Goal: Transaction & Acquisition: Book appointment/travel/reservation

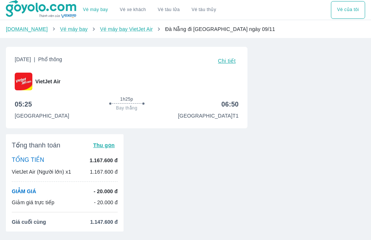
click at [224, 62] on span "Chi tiết" at bounding box center [227, 61] width 18 height 6
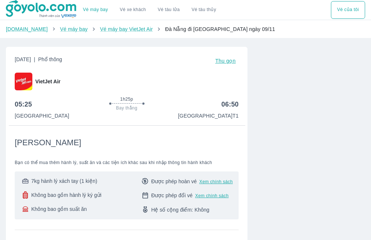
click at [78, 191] on span "Không bao gồm hành lý ký gửi" at bounding box center [66, 194] width 70 height 7
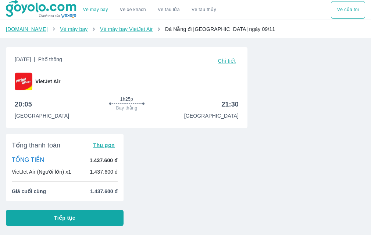
click at [223, 60] on span "Chi tiết" at bounding box center [227, 61] width 18 height 6
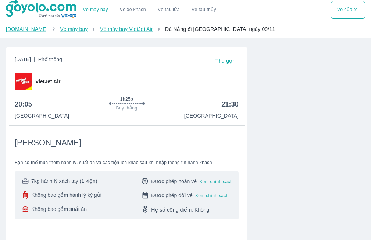
click at [223, 60] on span "Thu gọn" at bounding box center [225, 61] width 21 height 6
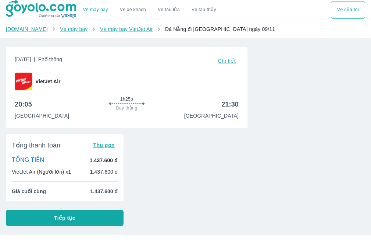
click at [91, 209] on button "Tiếp tục" at bounding box center [65, 217] width 118 height 16
